Goal: Obtain resource: Obtain resource

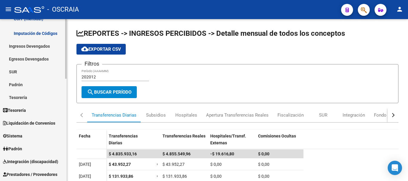
scroll to position [209, 0]
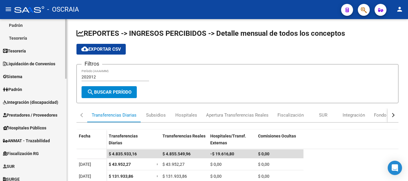
click at [25, 93] on link "Padrón" at bounding box center [33, 89] width 67 height 13
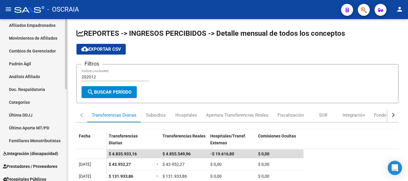
scroll to position [60, 0]
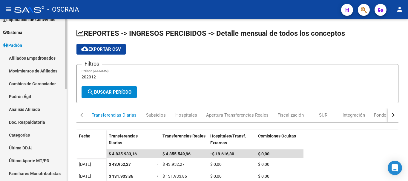
click at [32, 70] on link "Movimientos de Afiliados" at bounding box center [33, 71] width 67 height 13
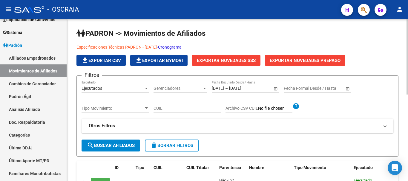
click at [182, 45] on link "Cronograma" at bounding box center [170, 47] width 24 height 5
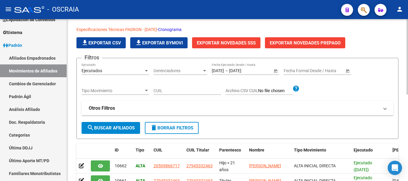
scroll to position [30, 0]
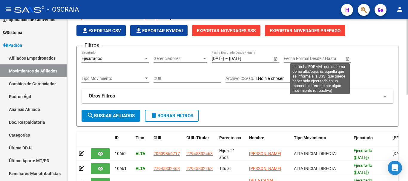
click at [345, 61] on span "Open calendar" at bounding box center [348, 59] width 14 height 14
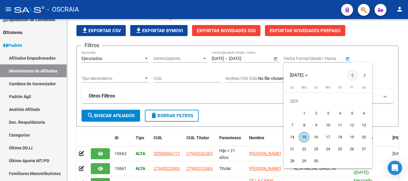
click at [355, 75] on button "Previous month" at bounding box center [353, 75] width 12 height 12
click at [356, 100] on span "1" at bounding box center [352, 101] width 11 height 11
type input "[DATE]"
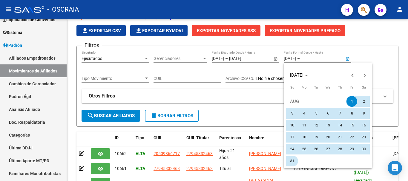
click at [294, 161] on span "31" at bounding box center [292, 161] width 11 height 11
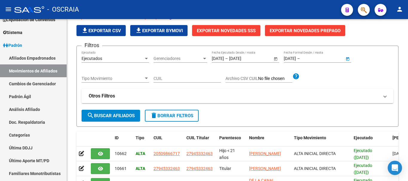
type input "[DATE]"
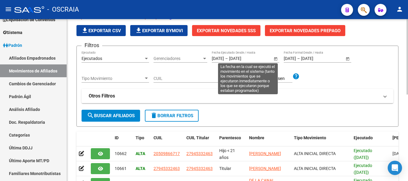
click at [275, 58] on span "Open calendar" at bounding box center [276, 59] width 14 height 14
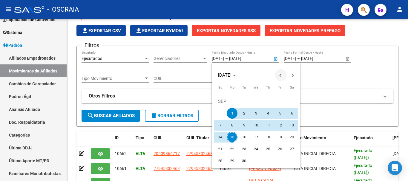
click at [279, 73] on span "Previous month" at bounding box center [281, 75] width 12 height 12
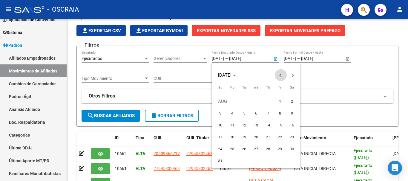
click at [279, 73] on span "Previous month" at bounding box center [281, 75] width 12 height 12
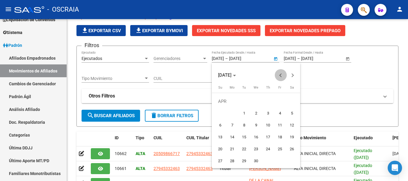
click at [279, 73] on span "Previous month" at bounding box center [281, 75] width 12 height 12
click at [255, 102] on span "1" at bounding box center [256, 101] width 11 height 11
type input "[DATE]"
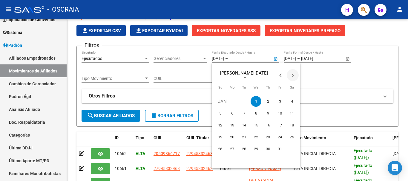
click at [295, 75] on span "Next month" at bounding box center [293, 75] width 12 height 12
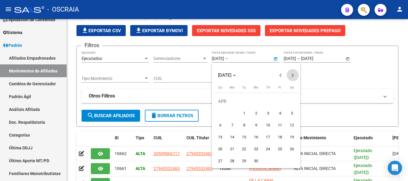
click at [295, 75] on span "Next month" at bounding box center [293, 75] width 12 height 12
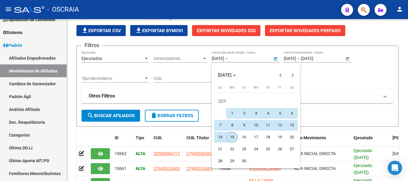
click at [234, 136] on span "15" at bounding box center [232, 137] width 11 height 11
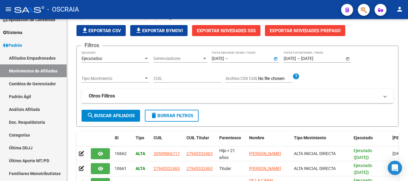
type input "[DATE]"
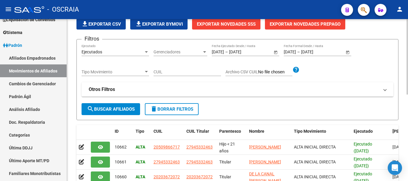
click at [126, 110] on span "search Buscar Afiliados" at bounding box center [111, 109] width 48 height 5
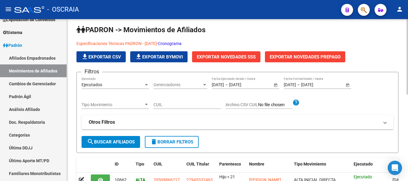
scroll to position [0, 0]
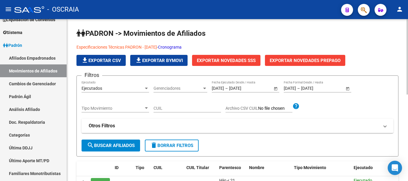
click at [235, 60] on span "Exportar Novedades SSS" at bounding box center [226, 60] width 59 height 5
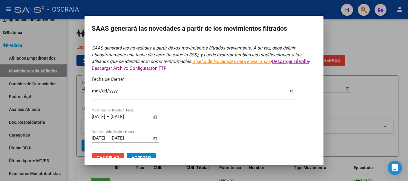
type input "[DATE]"
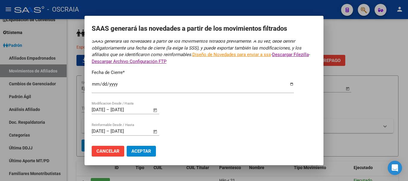
scroll to position [10, 0]
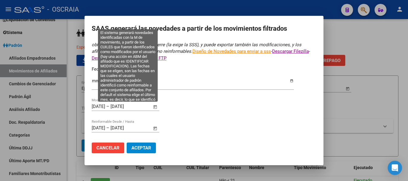
click at [154, 110] on span "Open calendar" at bounding box center [155, 107] width 14 height 14
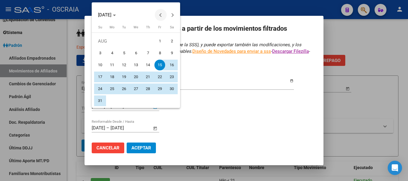
click at [163, 16] on span "Previous month" at bounding box center [161, 15] width 12 height 12
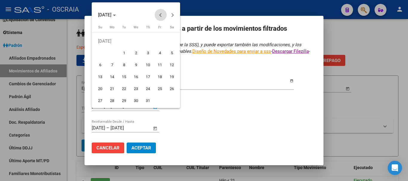
click at [163, 16] on span "Previous month" at bounding box center [161, 15] width 12 height 12
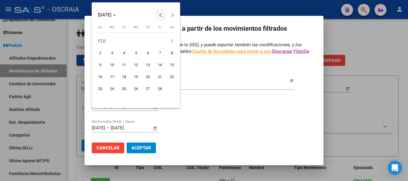
click at [163, 16] on span "Previous month" at bounding box center [161, 15] width 12 height 12
click at [135, 45] on span "1" at bounding box center [136, 41] width 11 height 11
type input "[DATE]"
click at [173, 19] on span "Next month" at bounding box center [173, 15] width 12 height 12
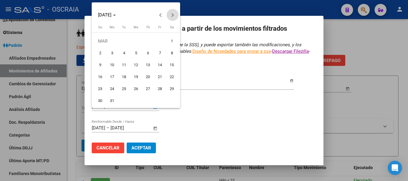
click at [173, 19] on span "Next month" at bounding box center [173, 15] width 12 height 12
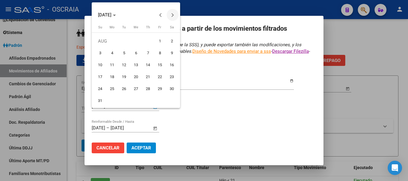
click at [173, 19] on span "Next month" at bounding box center [173, 15] width 12 height 12
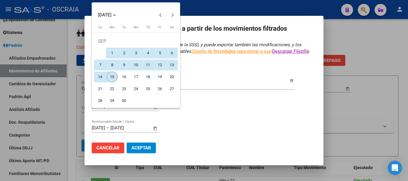
click at [108, 79] on span "15" at bounding box center [112, 77] width 11 height 11
type input "[DATE]"
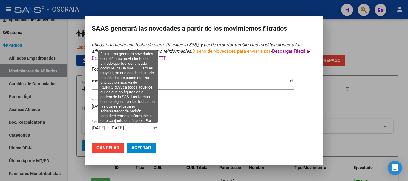
click at [154, 128] on span "Open calendar" at bounding box center [155, 128] width 14 height 14
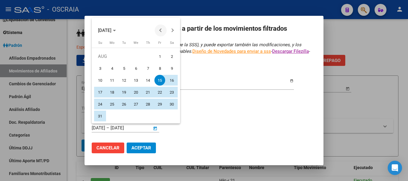
click at [163, 30] on button "Previous month" at bounding box center [161, 30] width 12 height 12
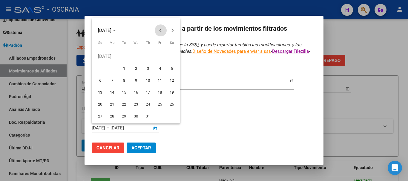
click at [163, 30] on button "Previous month" at bounding box center [161, 30] width 12 height 12
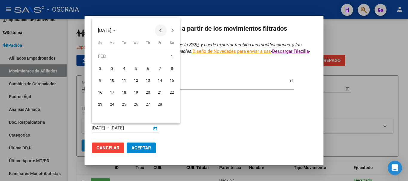
click at [163, 30] on button "Previous month" at bounding box center [161, 30] width 12 height 12
click at [134, 56] on span "1" at bounding box center [136, 56] width 11 height 11
type input "[DATE]"
click at [177, 30] on span "Next month" at bounding box center [173, 30] width 12 height 12
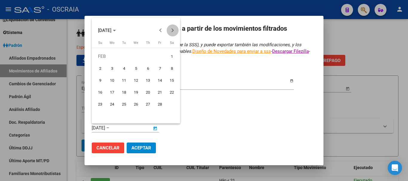
click at [177, 30] on span "Next month" at bounding box center [173, 30] width 12 height 12
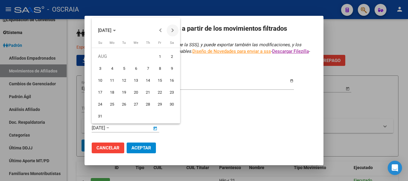
click at [177, 30] on span "Next month" at bounding box center [173, 30] width 12 height 12
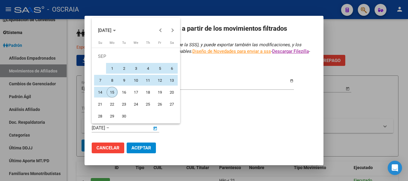
click at [110, 91] on span "15" at bounding box center [112, 92] width 11 height 11
type input "[DATE]"
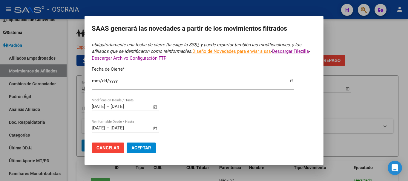
click at [138, 150] on span "Aceptar" at bounding box center [141, 147] width 20 height 5
